Goal: Browse casually: Explore the website without a specific task or goal

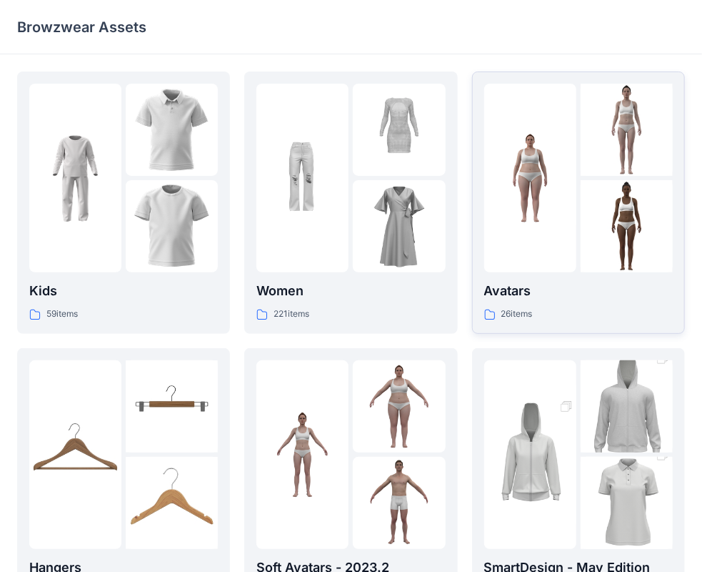
click at [579, 292] on p "Avatars" at bounding box center [578, 291] width 189 height 20
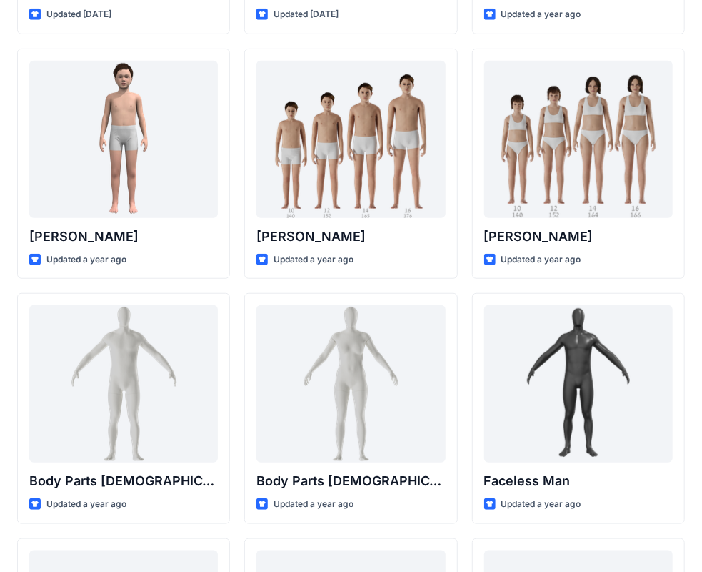
scroll to position [226, 0]
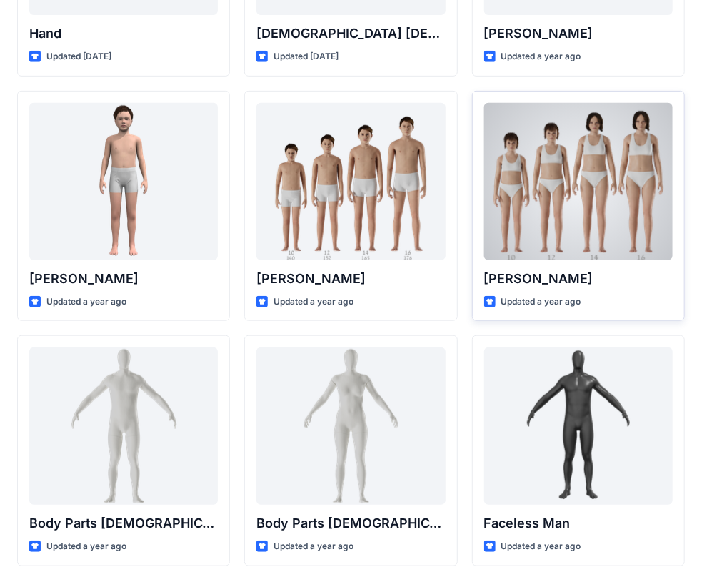
click at [593, 242] on div at bounding box center [578, 181] width 189 height 157
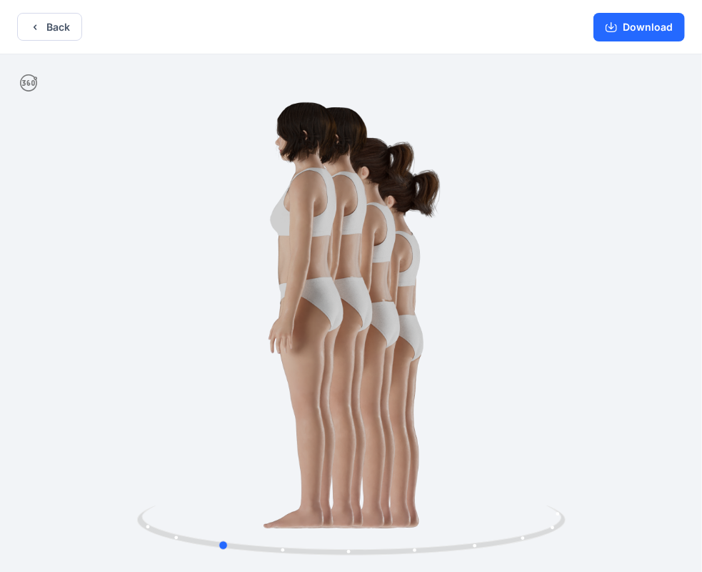
drag, startPoint x: 512, startPoint y: 253, endPoint x: 377, endPoint y: 257, distance: 135.1
click at [378, 257] on div at bounding box center [351, 314] width 702 height 520
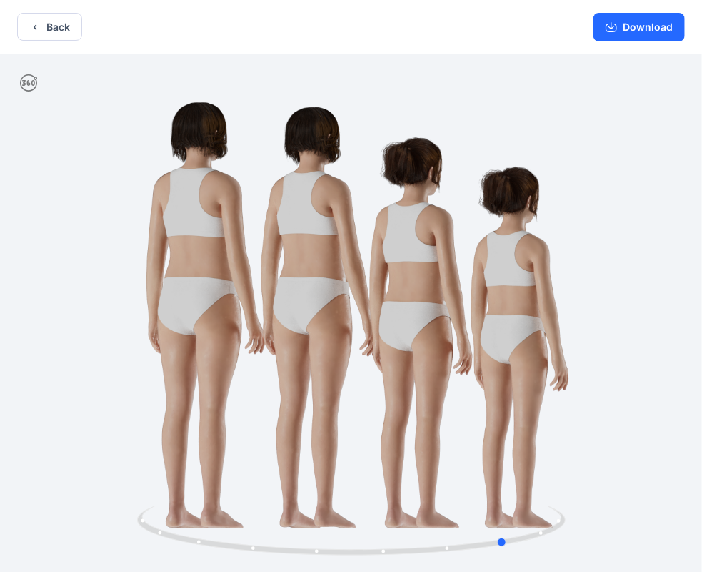
drag, startPoint x: 399, startPoint y: 259, endPoint x: 261, endPoint y: 241, distance: 138.9
click at [261, 241] on div at bounding box center [351, 314] width 702 height 520
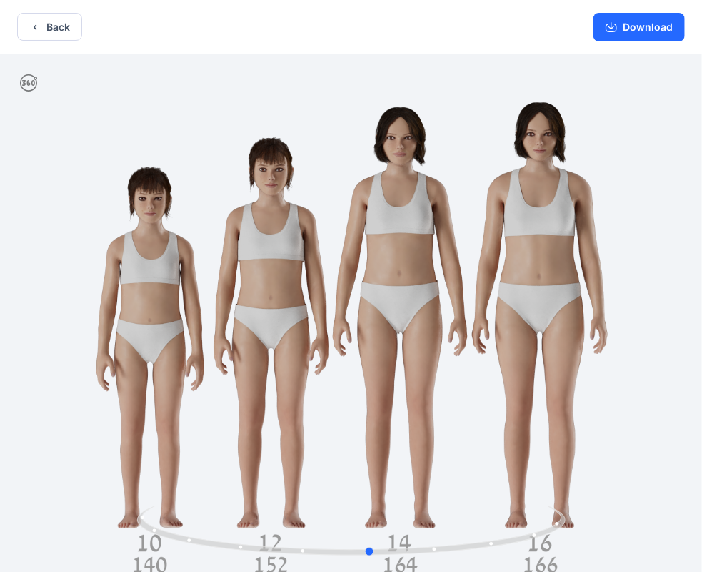
drag, startPoint x: 432, startPoint y: 271, endPoint x: 296, endPoint y: 264, distance: 135.9
click at [296, 264] on div at bounding box center [351, 314] width 702 height 520
click at [613, 29] on icon "button" at bounding box center [612, 25] width 6 height 7
click at [60, 29] on button "Back" at bounding box center [49, 27] width 65 height 28
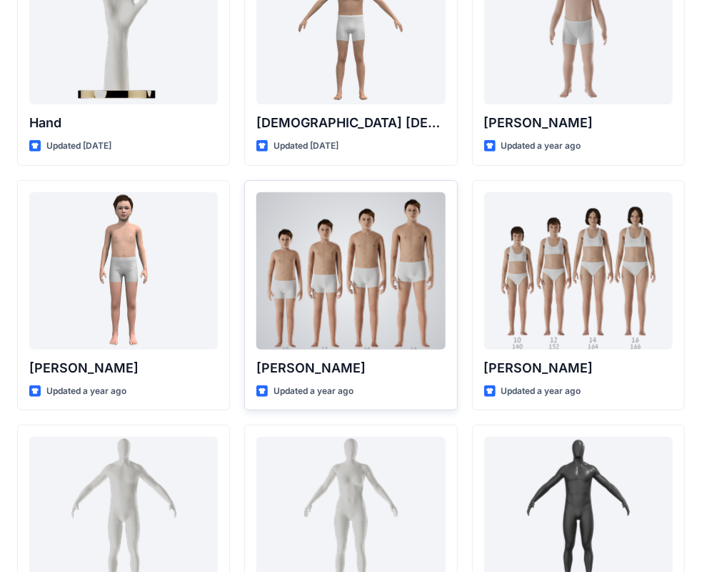
scroll to position [83, 0]
